Goal: Task Accomplishment & Management: Use online tool/utility

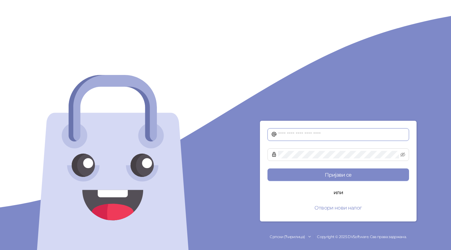
click at [329, 136] on input "text" at bounding box center [341, 135] width 127 height 8
type input "*"
type input "**********"
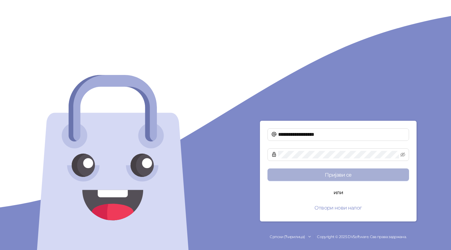
click at [350, 173] on button "Пријави се" at bounding box center [338, 174] width 142 height 13
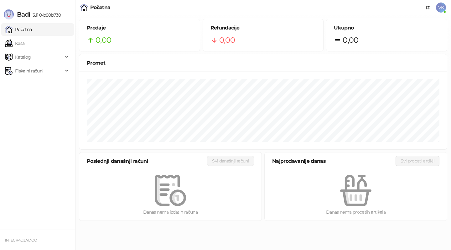
click at [443, 9] on span "VK" at bounding box center [441, 8] width 10 height 10
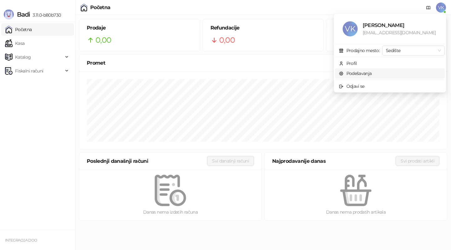
click at [370, 74] on link "Podešavanja" at bounding box center [355, 73] width 33 height 6
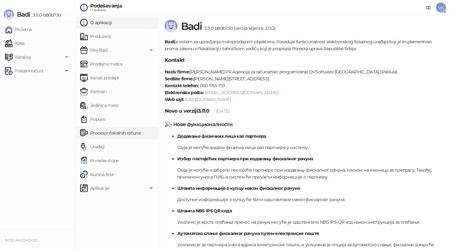
click at [115, 133] on link "Procesor fiskalnih računa" at bounding box center [110, 132] width 60 height 13
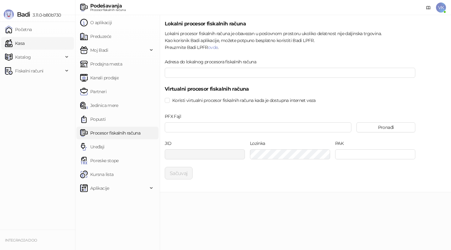
click at [24, 46] on link "Kasa" at bounding box center [14, 43] width 19 height 13
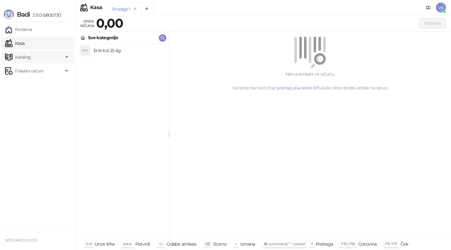
click at [50, 59] on span "Katalog" at bounding box center [34, 57] width 58 height 13
click at [24, 46] on link "Kasa" at bounding box center [14, 43] width 19 height 13
click at [107, 51] on h4 "Eritritol 25 kg" at bounding box center [129, 50] width 70 height 10
